Goal: Navigation & Orientation: Understand site structure

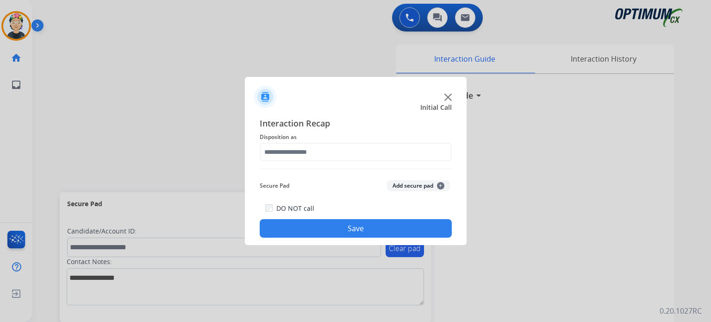
click at [445, 94] on img at bounding box center [448, 97] width 7 height 7
click at [448, 97] on img at bounding box center [448, 97] width 7 height 7
click at [442, 93] on div at bounding box center [356, 93] width 222 height 32
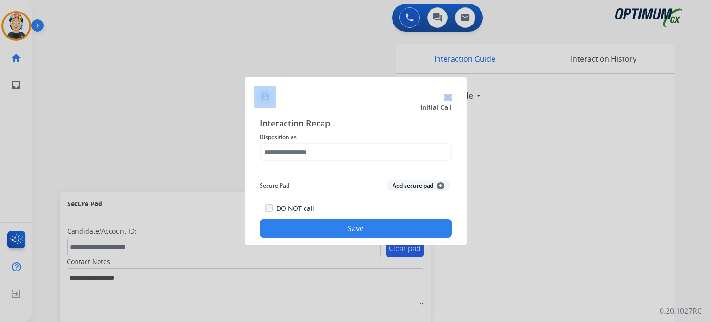
click at [442, 93] on div at bounding box center [356, 93] width 222 height 32
click at [442, 92] on div at bounding box center [356, 93] width 222 height 32
click at [449, 97] on img at bounding box center [448, 97] width 7 height 7
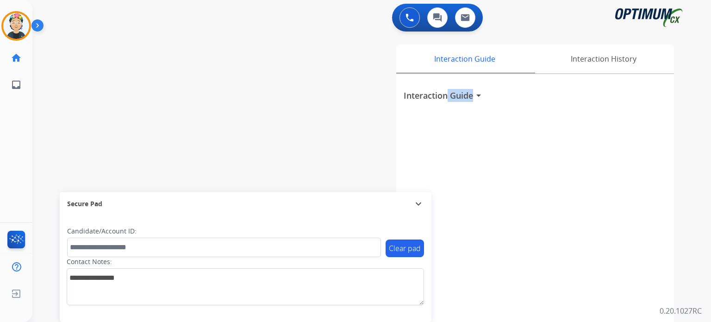
click at [449, 97] on h3 "Interaction Guide" at bounding box center [438, 95] width 69 height 13
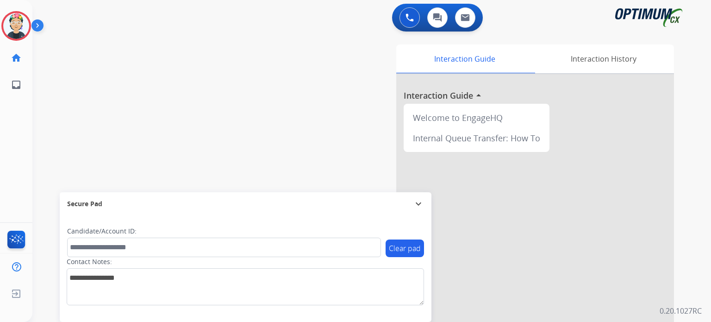
click at [332, 156] on div "Interaction Guide Interaction History Interaction Guide arrow_drop_up Welcome t…" at bounding box center [480, 231] width 390 height 375
